Goal: Connect with others: Connect with others

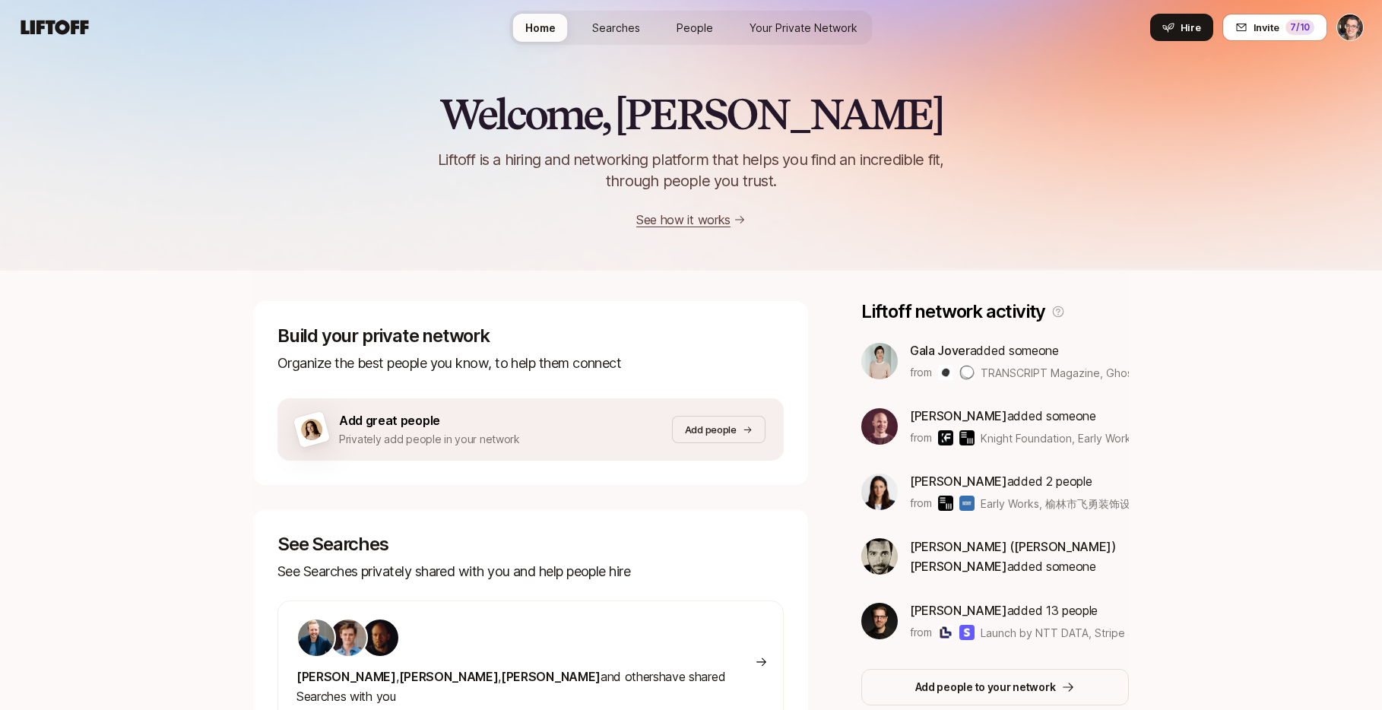
click at [619, 21] on span "Searches" at bounding box center [616, 28] width 48 height 16
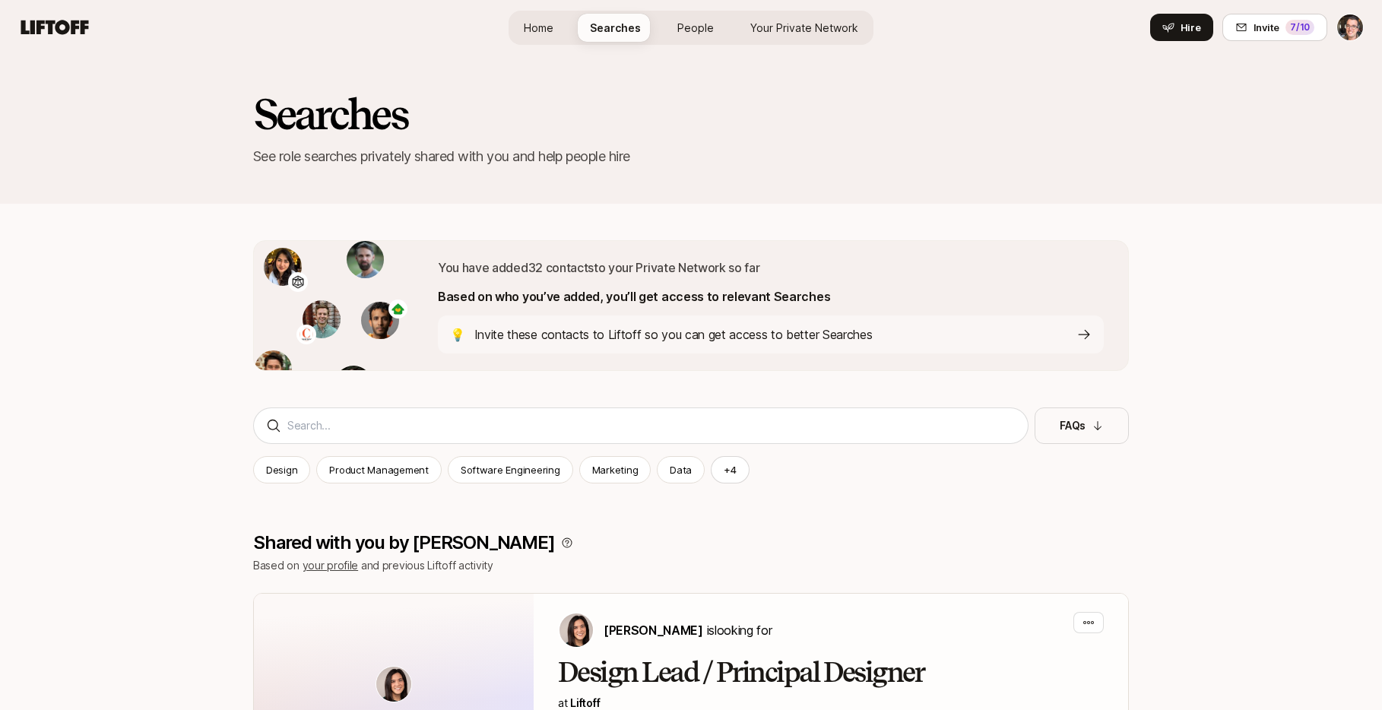
click at [705, 36] on link "People" at bounding box center [695, 28] width 61 height 28
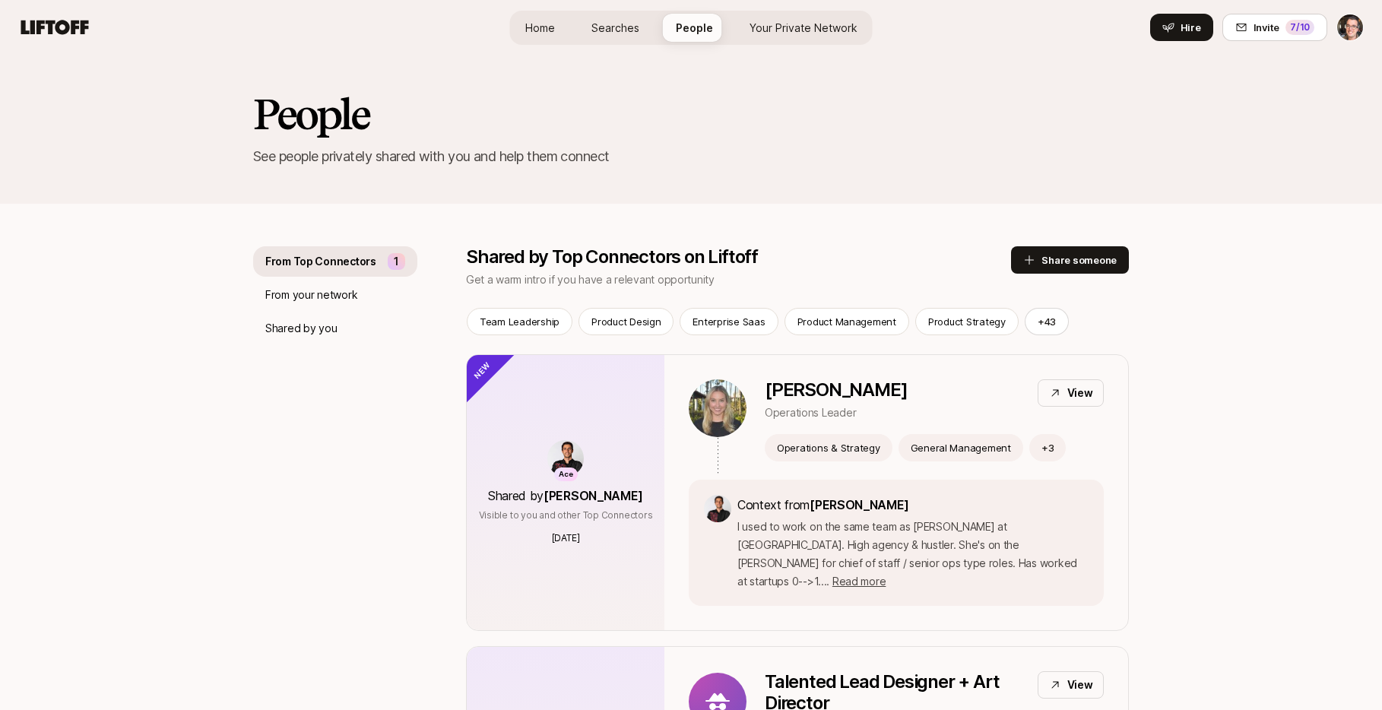
click at [837, 33] on span "Your Private Network" at bounding box center [803, 28] width 108 height 16
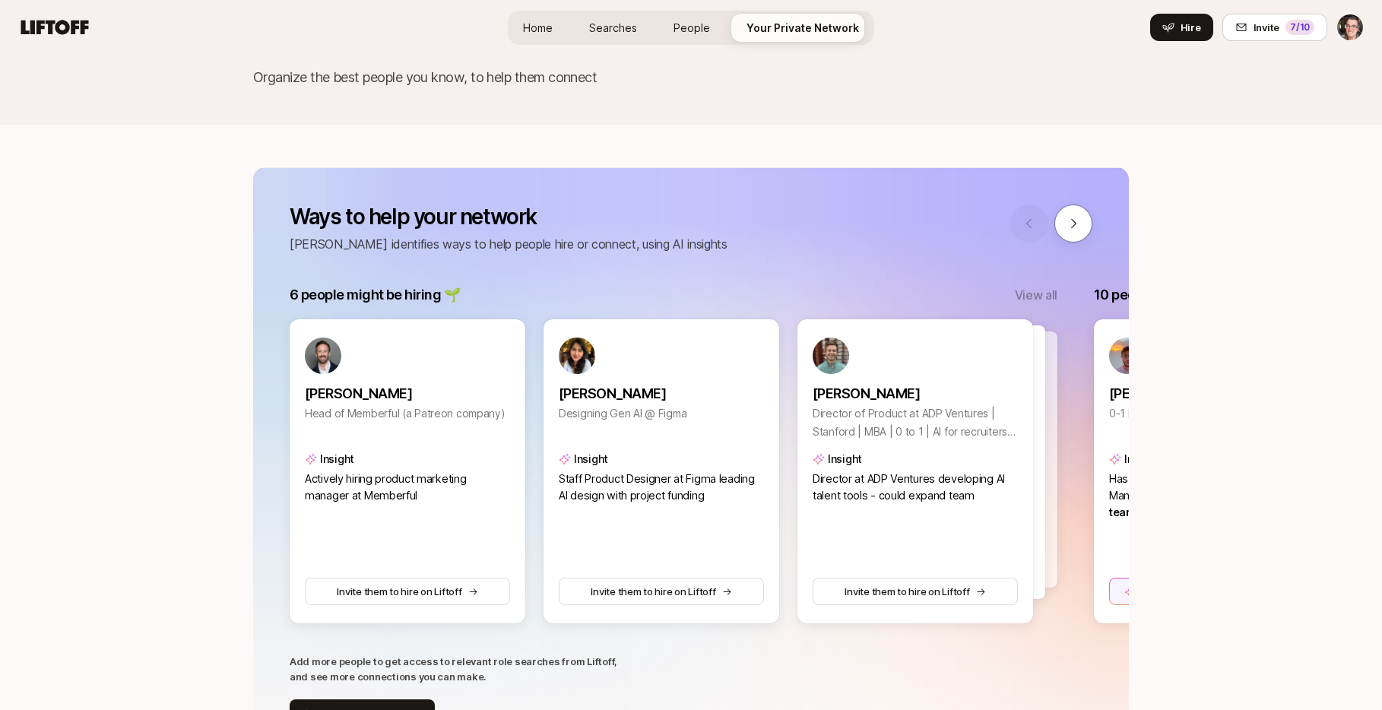
scroll to position [57, 0]
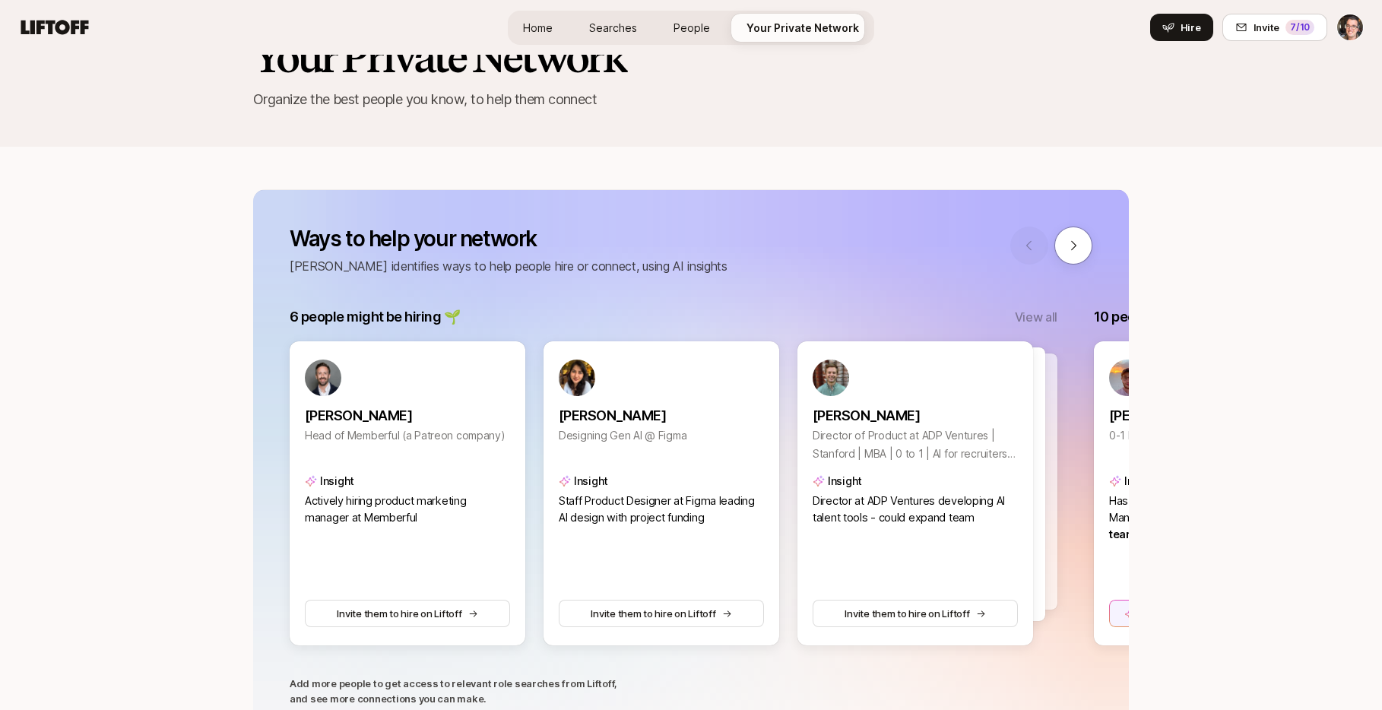
click at [624, 30] on span "Searches" at bounding box center [613, 28] width 48 height 16
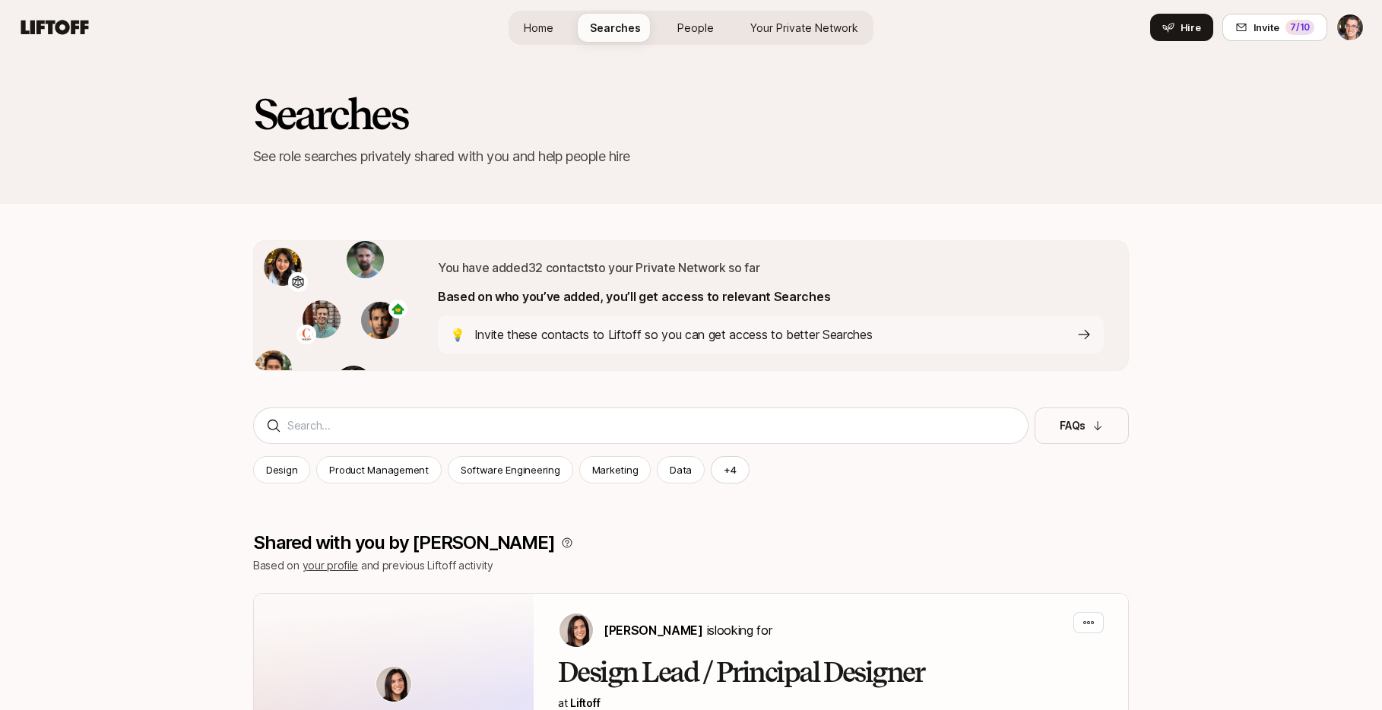
click at [548, 29] on span "Home" at bounding box center [539, 28] width 30 height 16
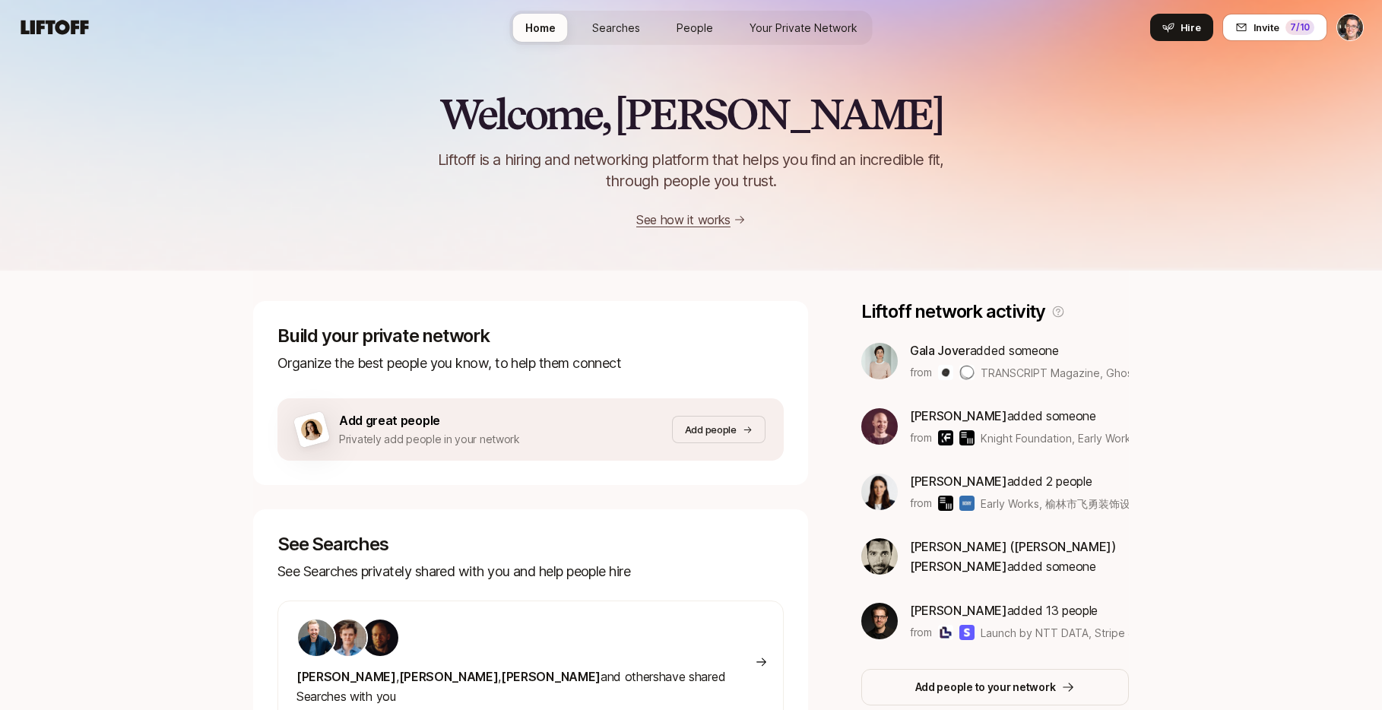
click at [688, 26] on span "People" at bounding box center [694, 28] width 36 height 16
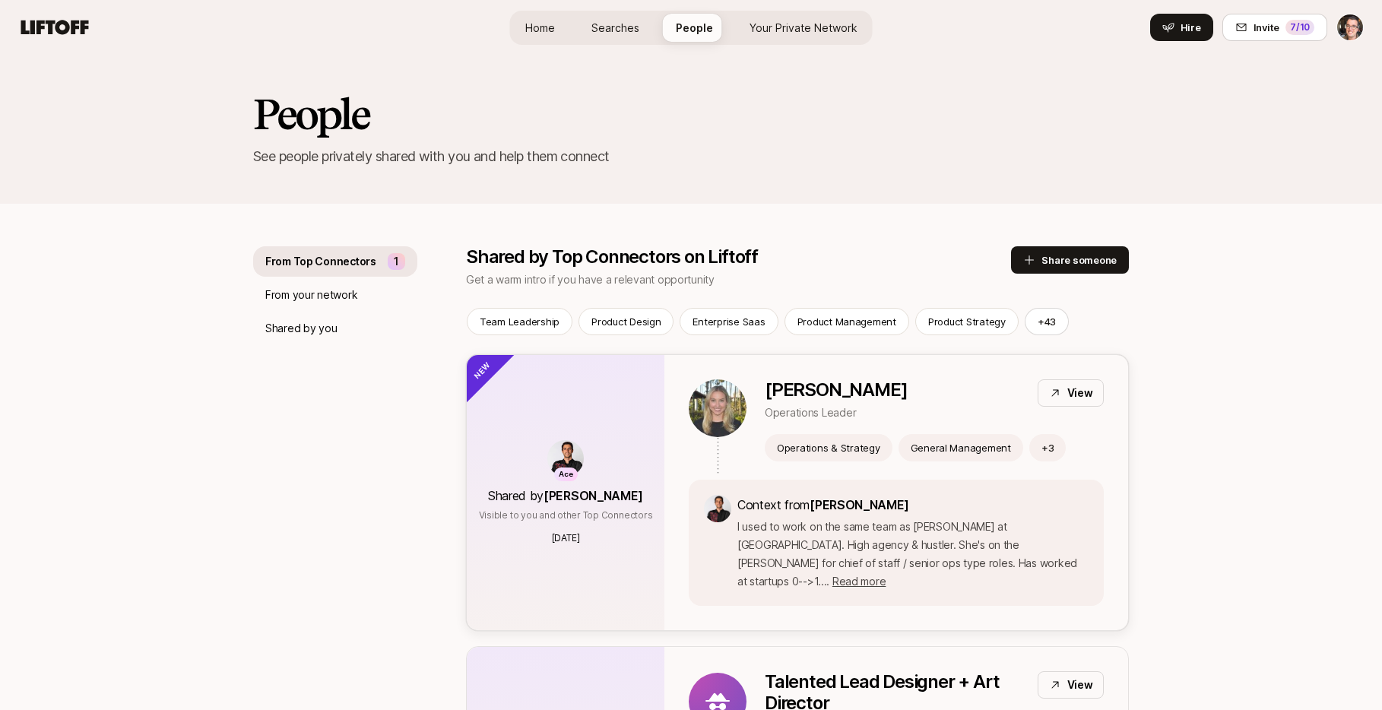
click at [622, 401] on div "Ace Shared by [PERSON_NAME] Visible to you and other Top Connectors [DATE]" at bounding box center [566, 492] width 198 height 275
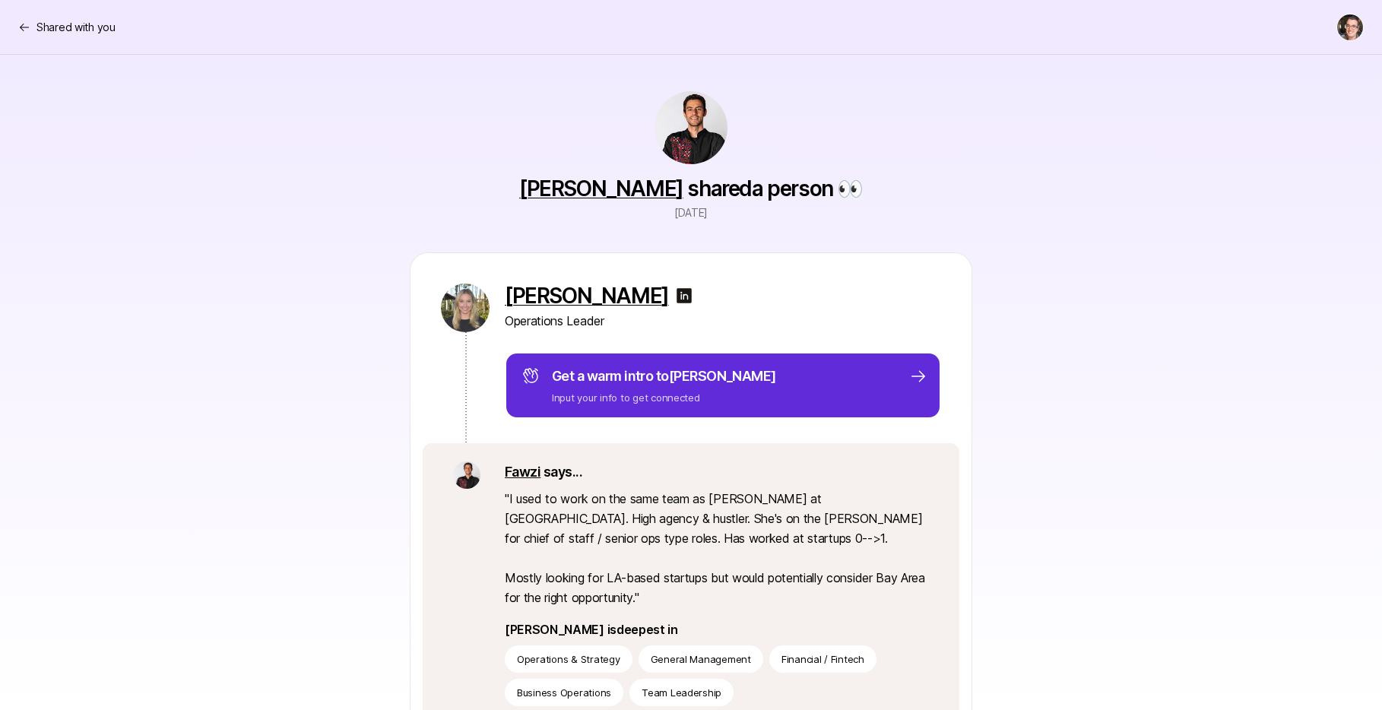
click at [595, 180] on link "[PERSON_NAME]" at bounding box center [601, 189] width 164 height 26
click at [88, 29] on p "Shared with you" at bounding box center [75, 27] width 79 height 18
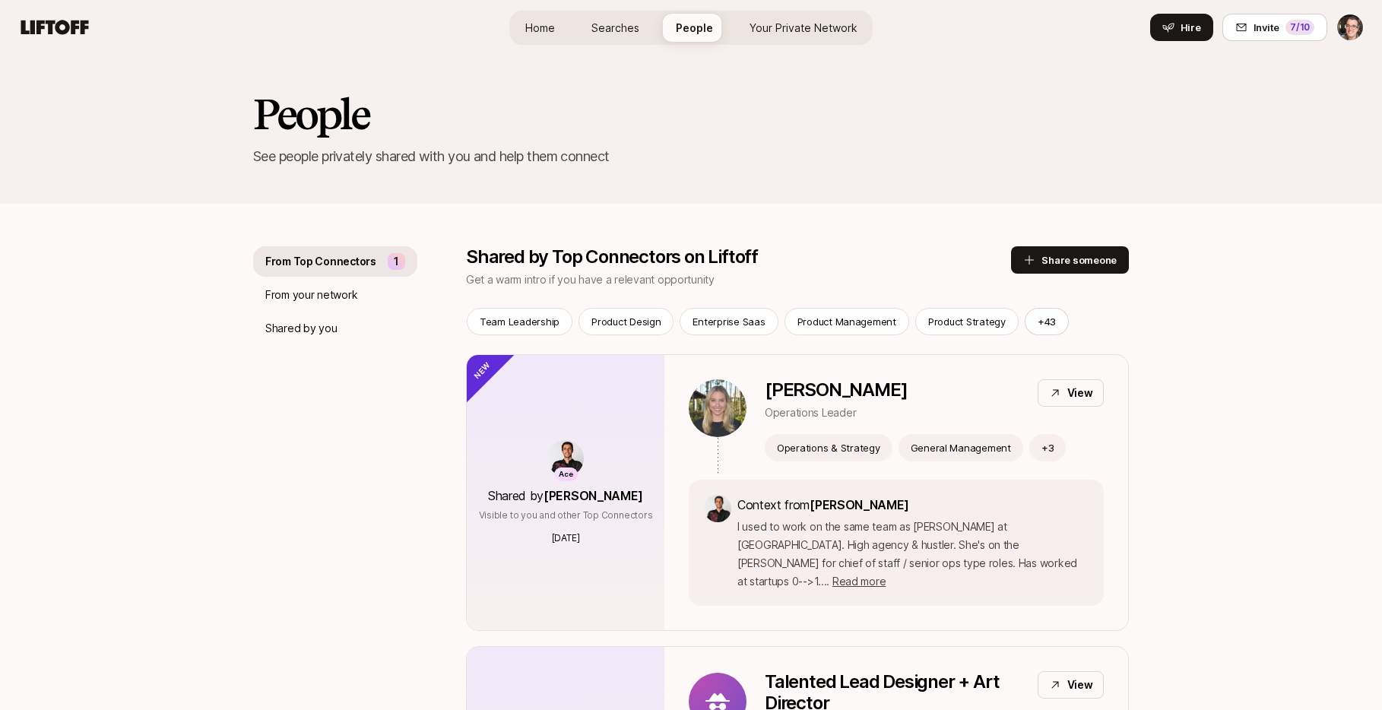
click at [1354, 26] on html "Home Searches People Your Private Network Hire Home Searches People Your Privat…" at bounding box center [691, 355] width 1382 height 710
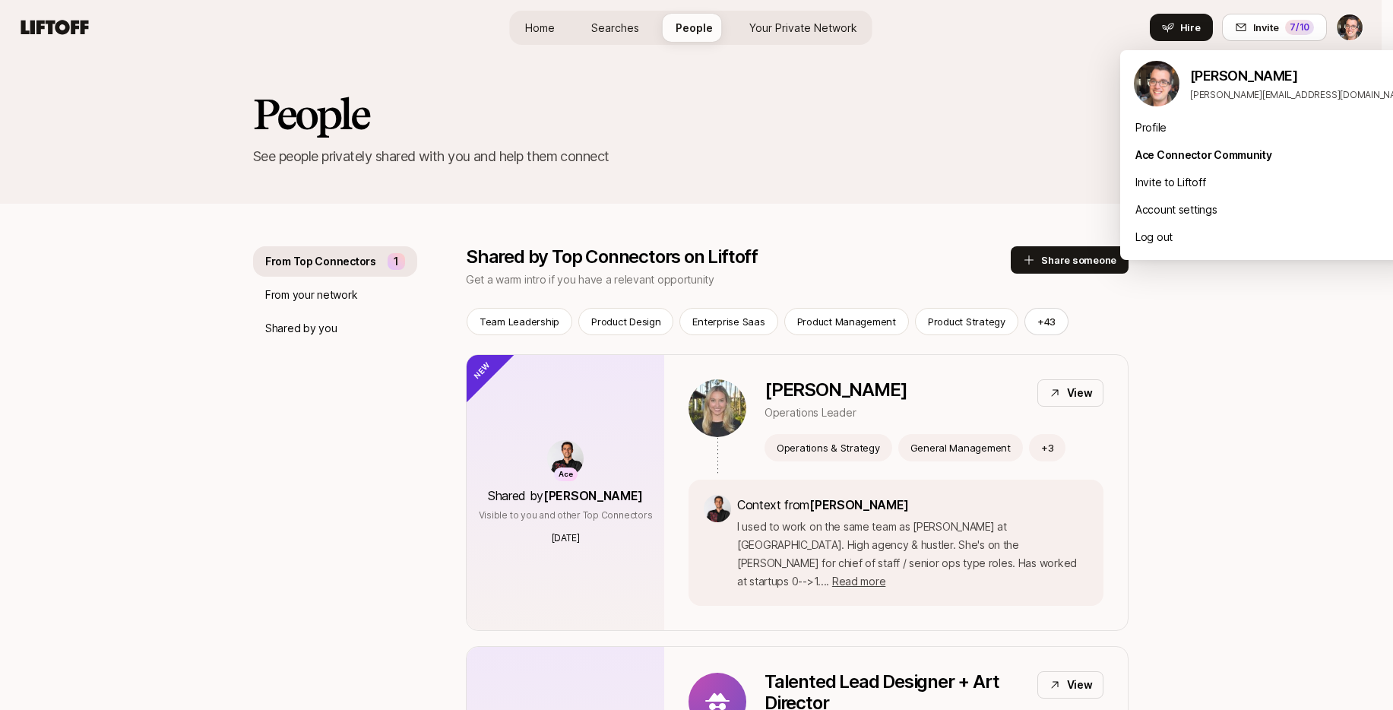
click at [992, 121] on html "Home Searches People Your Private Network Hire Home Searches People Your Privat…" at bounding box center [696, 355] width 1393 height 710
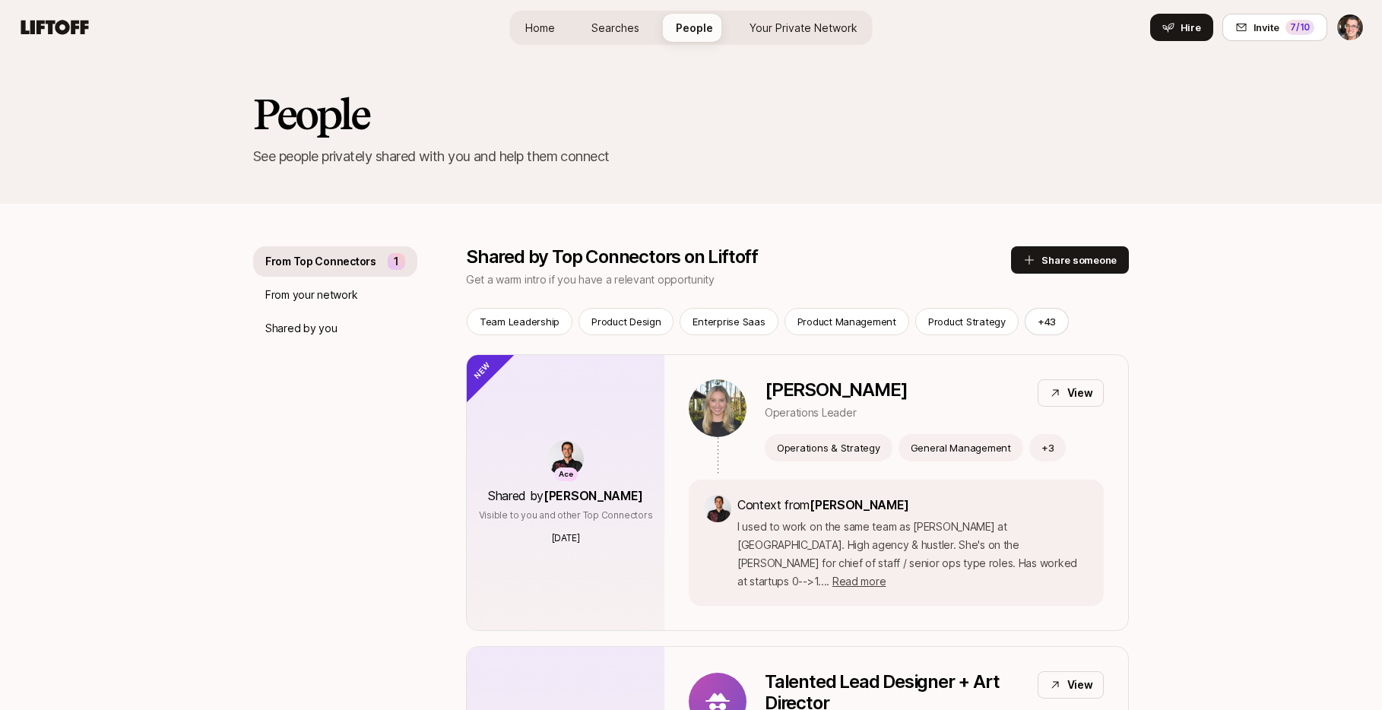
click at [843, 117] on h2 "People" at bounding box center [691, 114] width 876 height 46
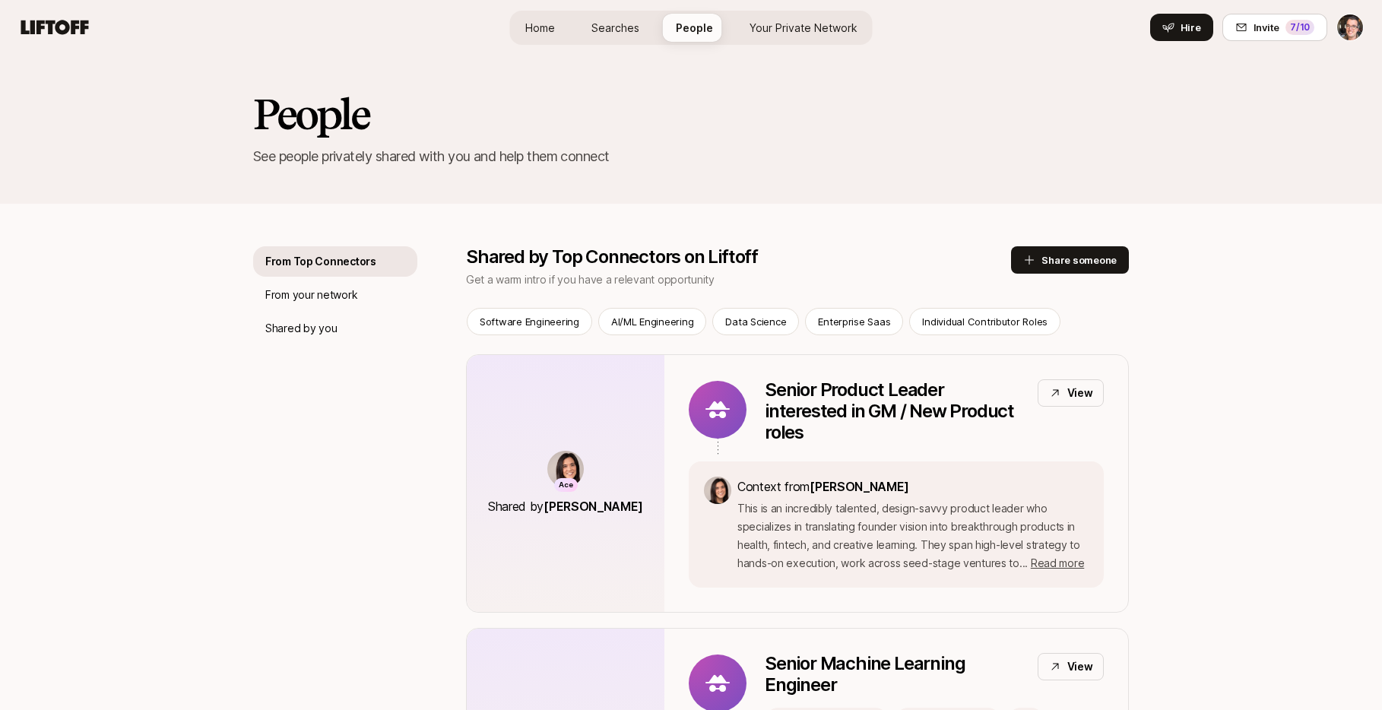
click at [544, 38] on link "Home" at bounding box center [540, 28] width 54 height 28
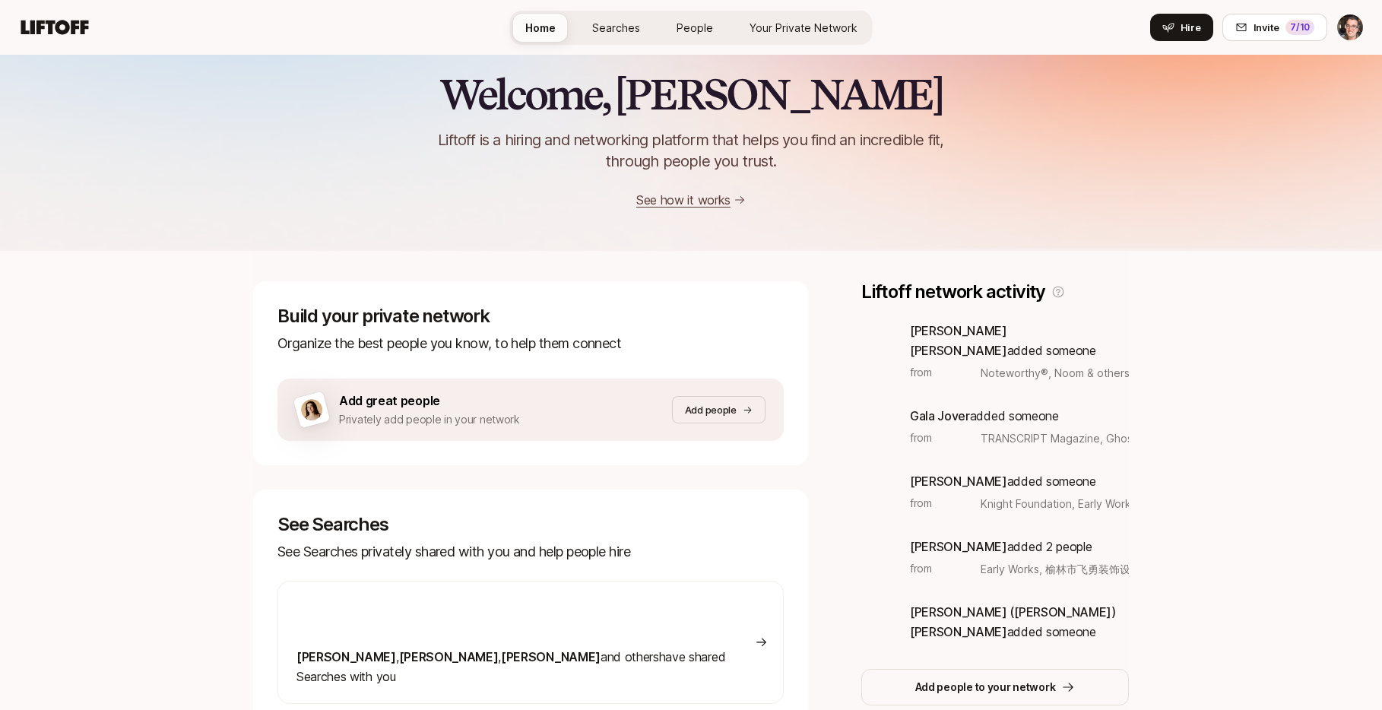
scroll to position [15, 0]
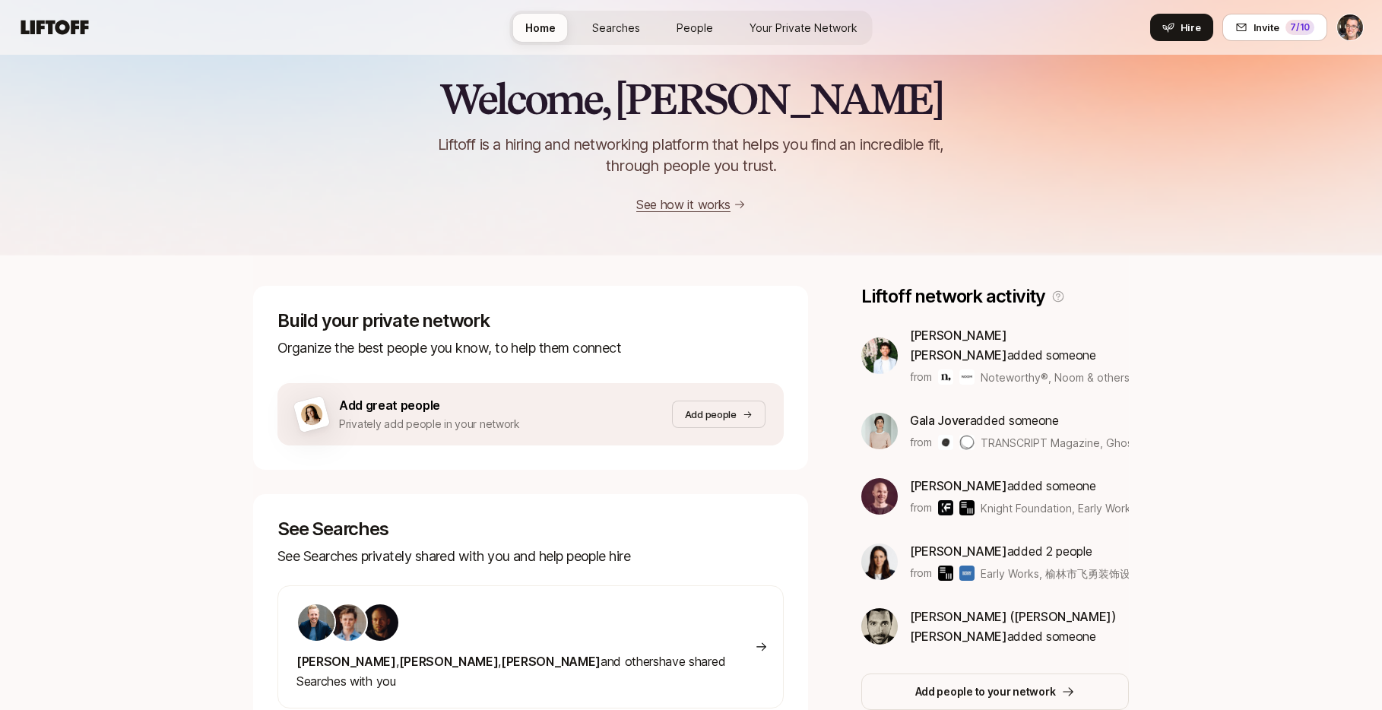
click at [623, 45] on div "Home Searches People Your Private Network Hire" at bounding box center [691, 27] width 363 height 55
click at [622, 35] on span "Searches" at bounding box center [616, 28] width 48 height 16
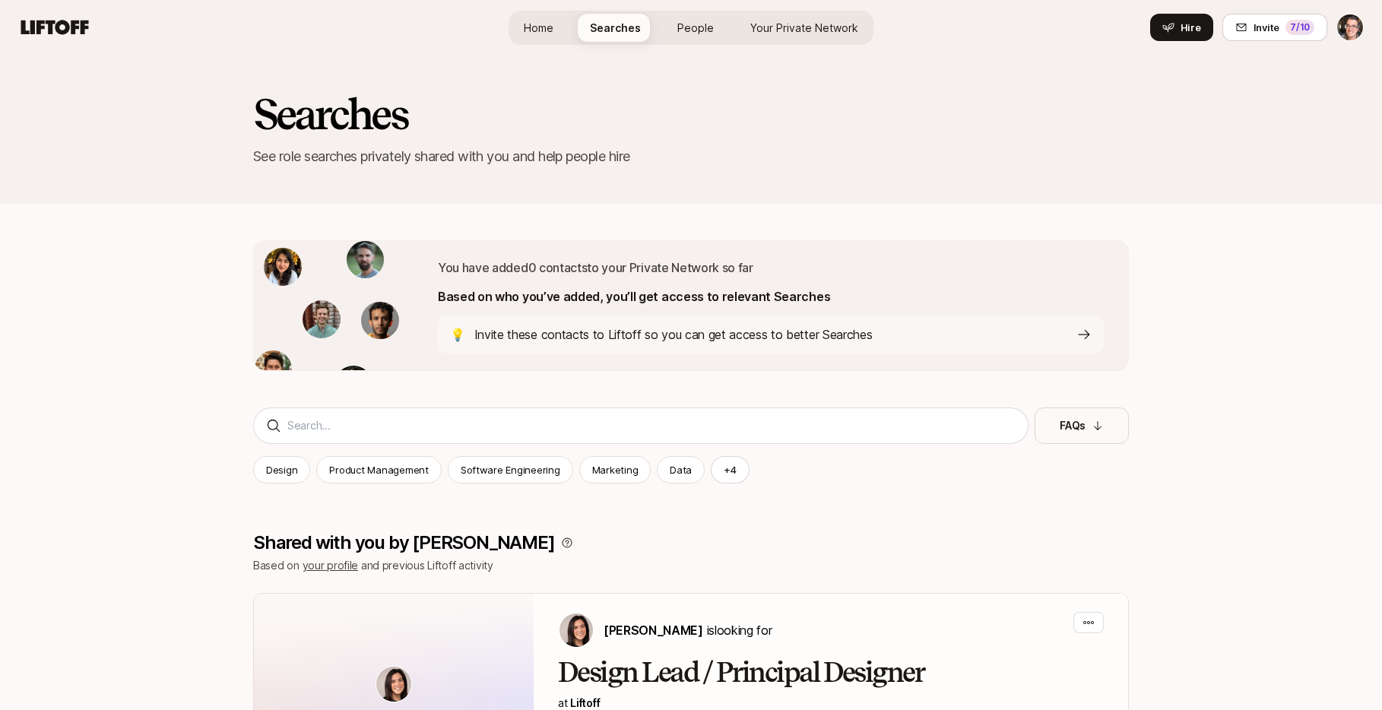
click at [688, 30] on span "People" at bounding box center [695, 28] width 36 height 16
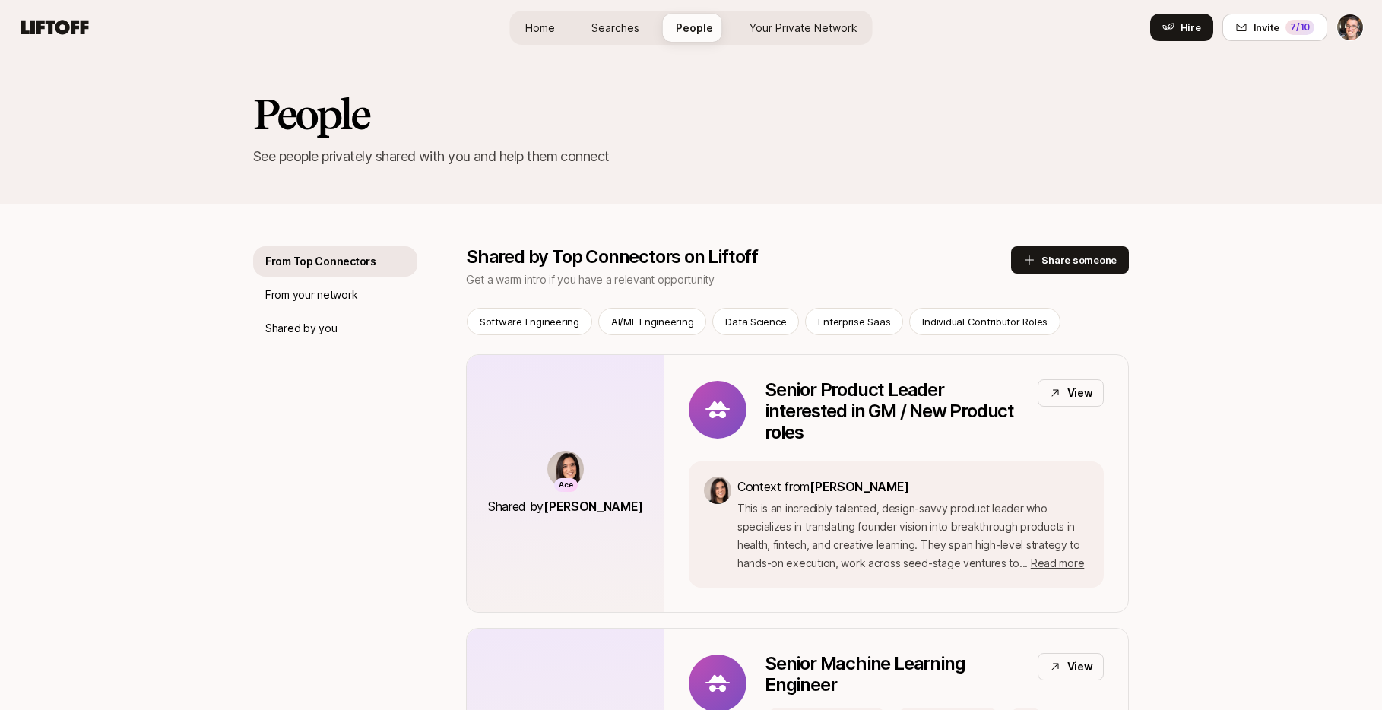
click at [546, 16] on link "Home" at bounding box center [540, 28] width 54 height 28
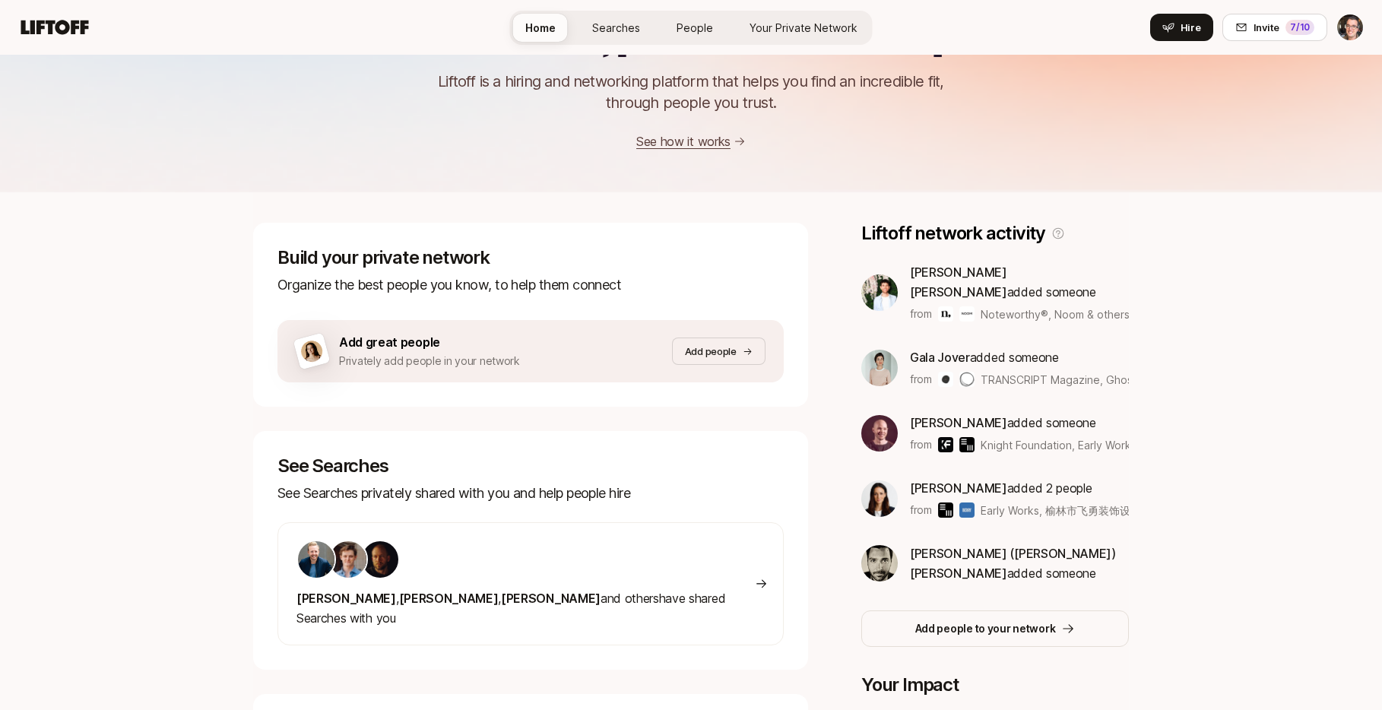
scroll to position [103, 0]
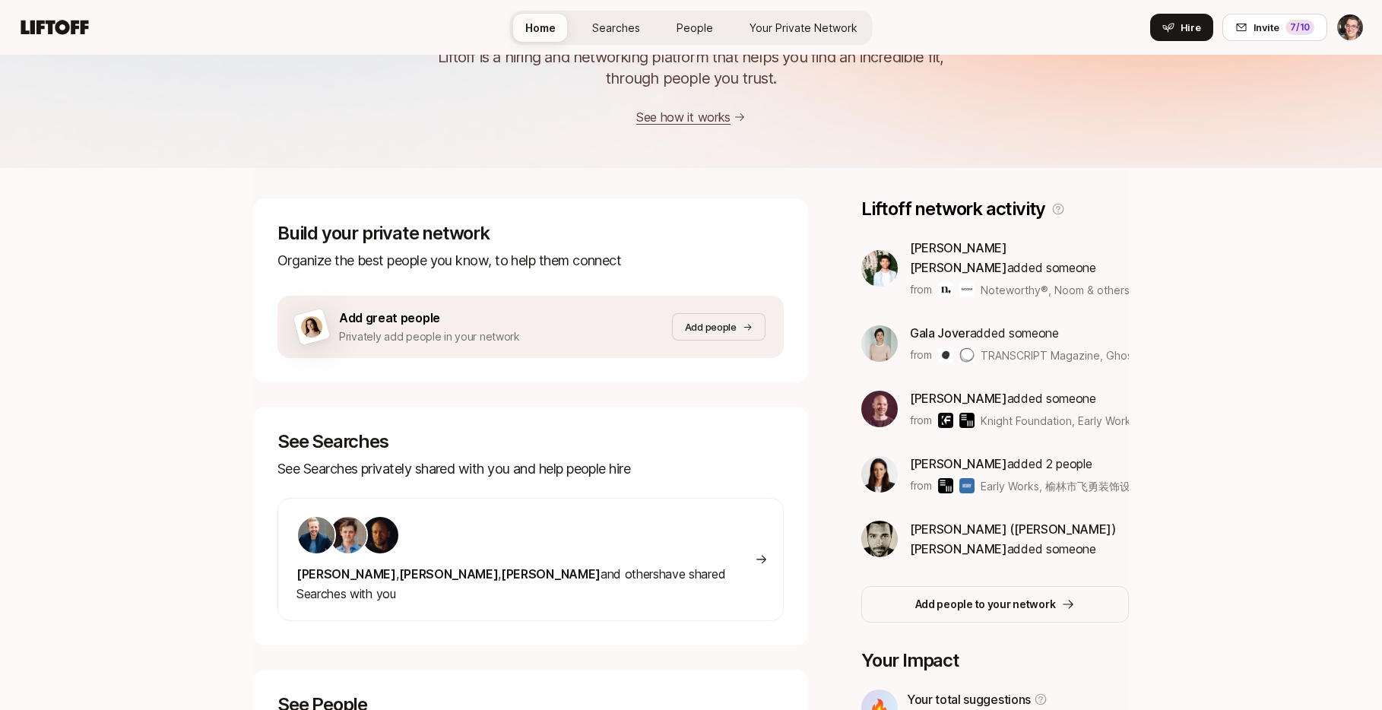
click at [192, 227] on div "Welcome, Eric 👋 Liftoff is a hiring and networking platform that helps you find…" at bounding box center [691, 441] width 1382 height 979
